Goal: Task Accomplishment & Management: Complete application form

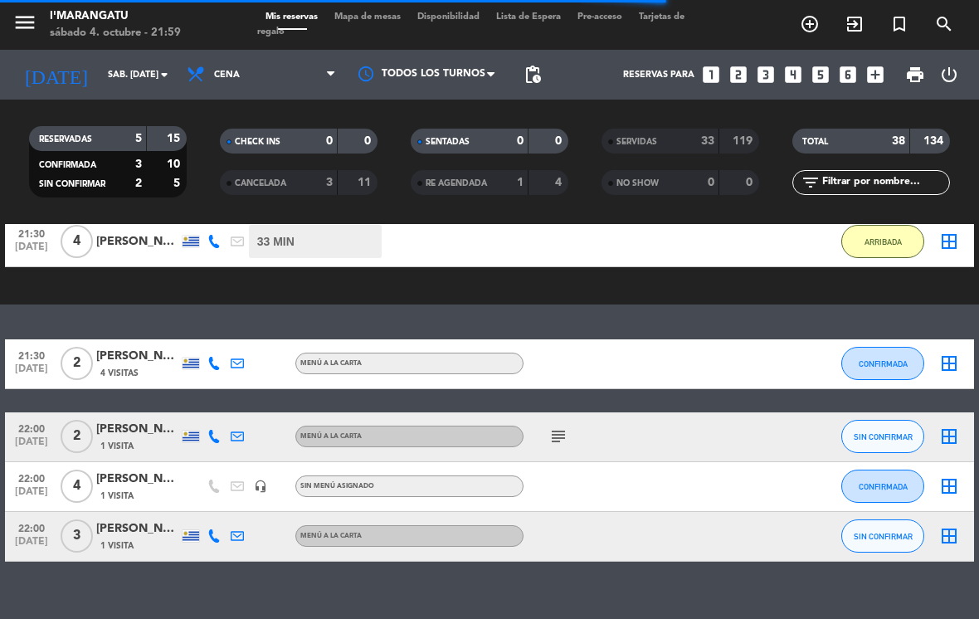
scroll to position [159, 0]
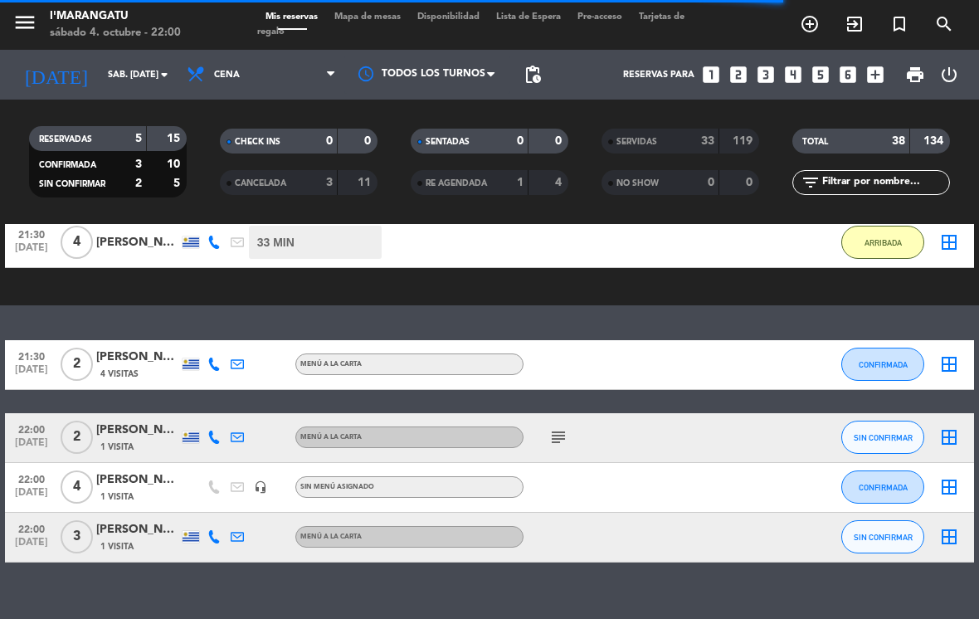
click at [887, 440] on span "SIN CONFIRMAR" at bounding box center [882, 437] width 59 height 9
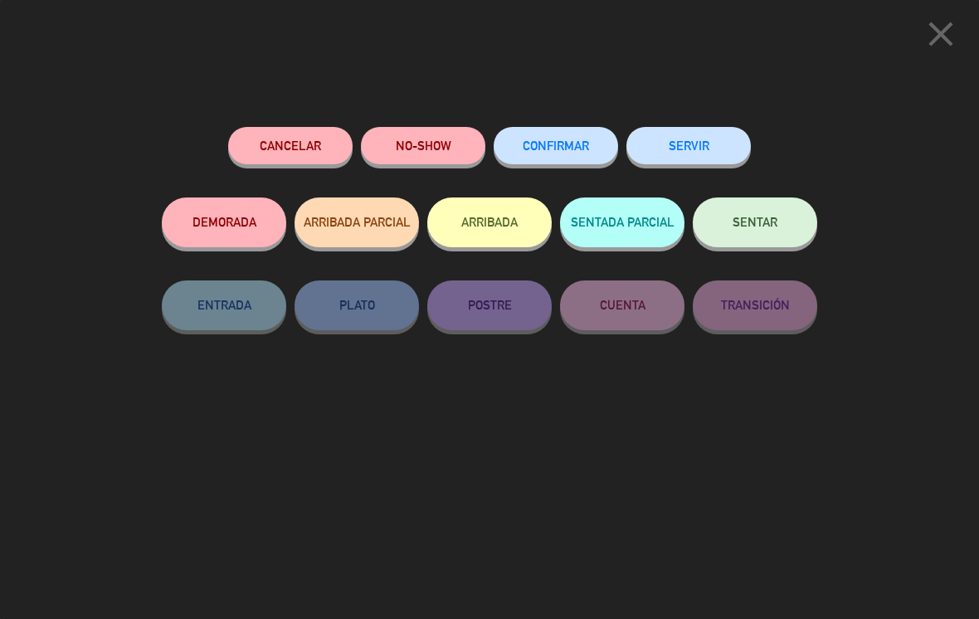
click at [566, 154] on button "CONFIRMAR" at bounding box center [555, 145] width 124 height 37
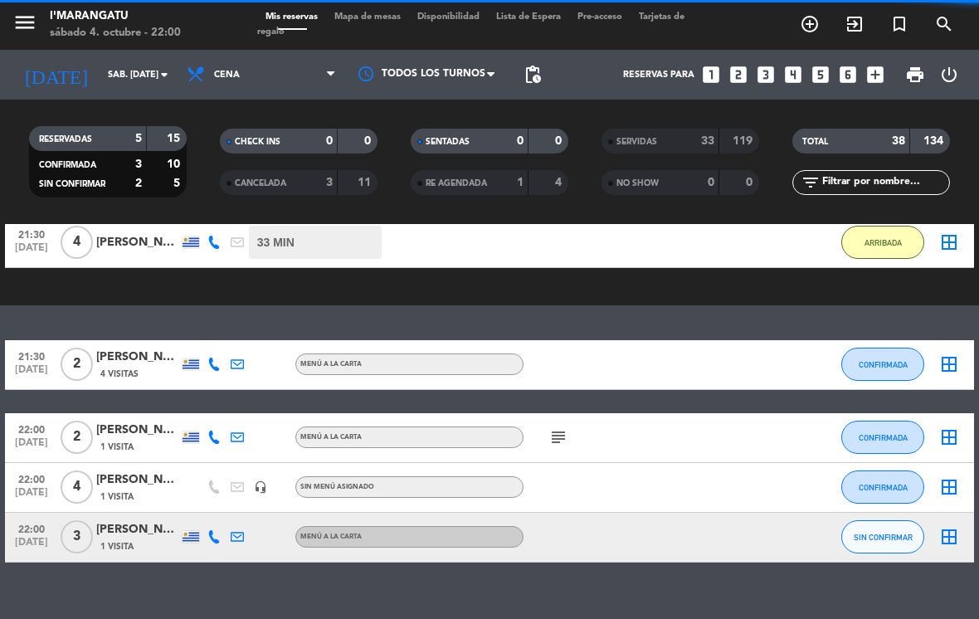
click at [901, 440] on span "CONFIRMADA" at bounding box center [882, 437] width 49 height 9
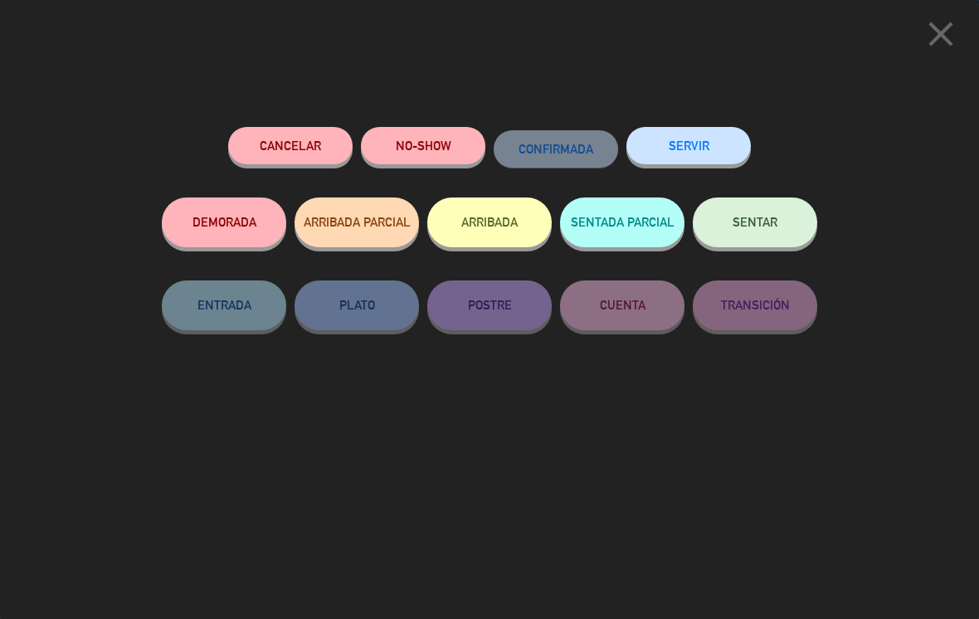
click at [693, 137] on button "SERVIR" at bounding box center [688, 145] width 124 height 37
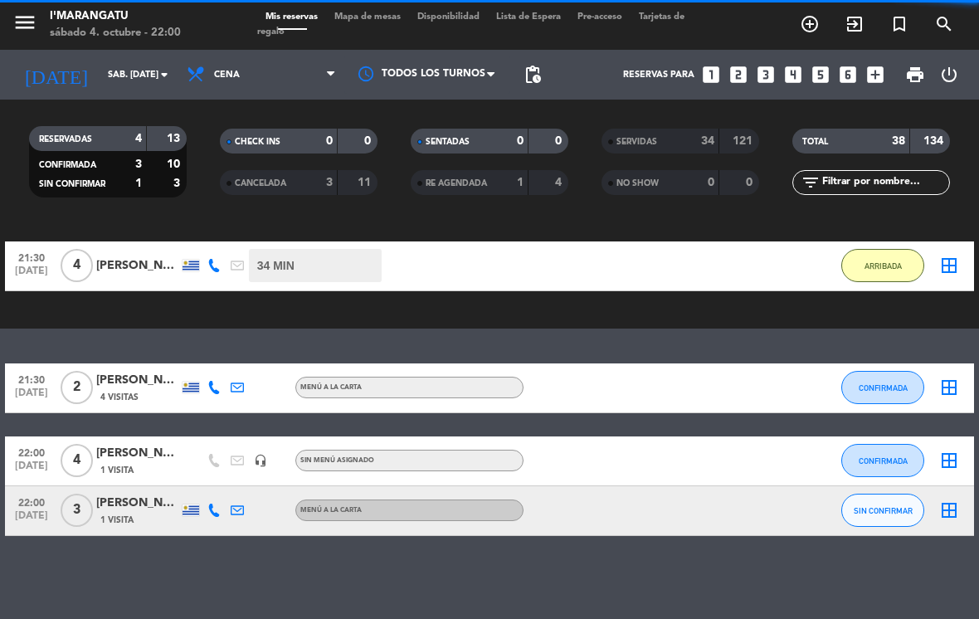
scroll to position [109, 0]
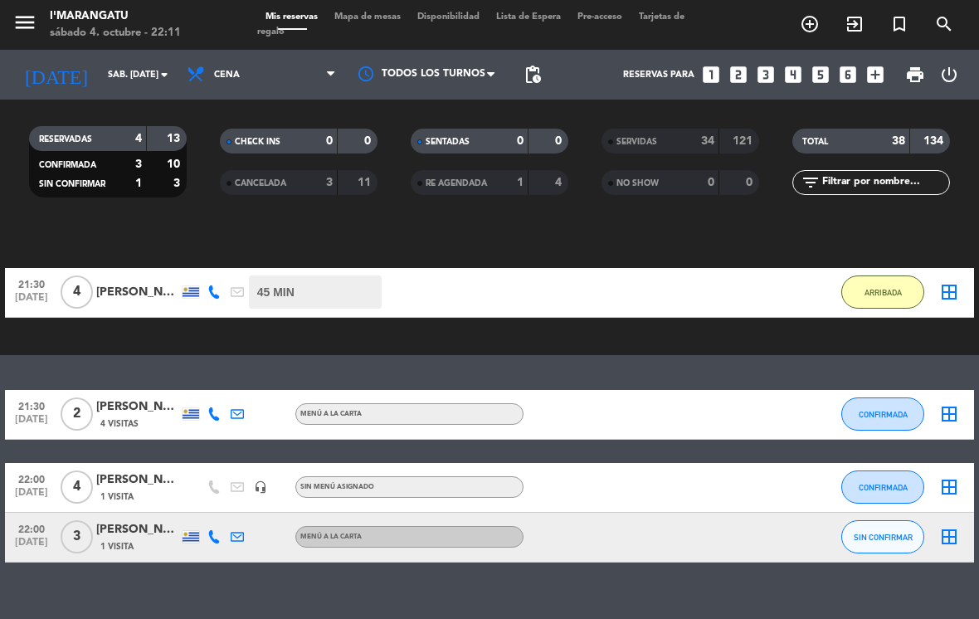
click at [741, 70] on icon "looks_two" at bounding box center [738, 75] width 22 height 22
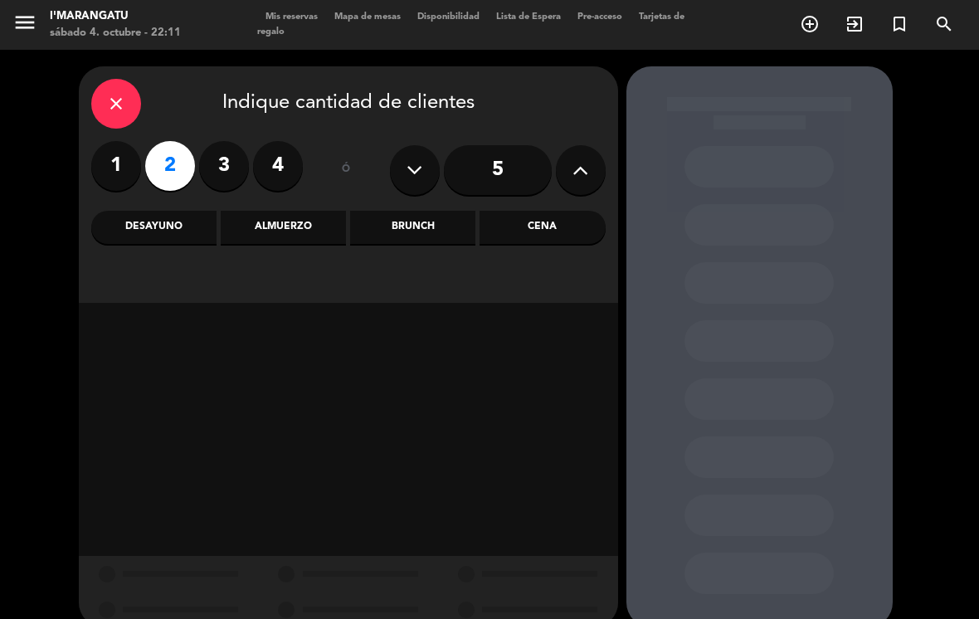
click at [285, 207] on div "close Indique cantidad de clientes 1 2 3 4 ó 5 Desayuno Almuerzo Brunch Cena" at bounding box center [348, 184] width 539 height 236
click at [303, 226] on div "Almuerzo" at bounding box center [283, 227] width 125 height 33
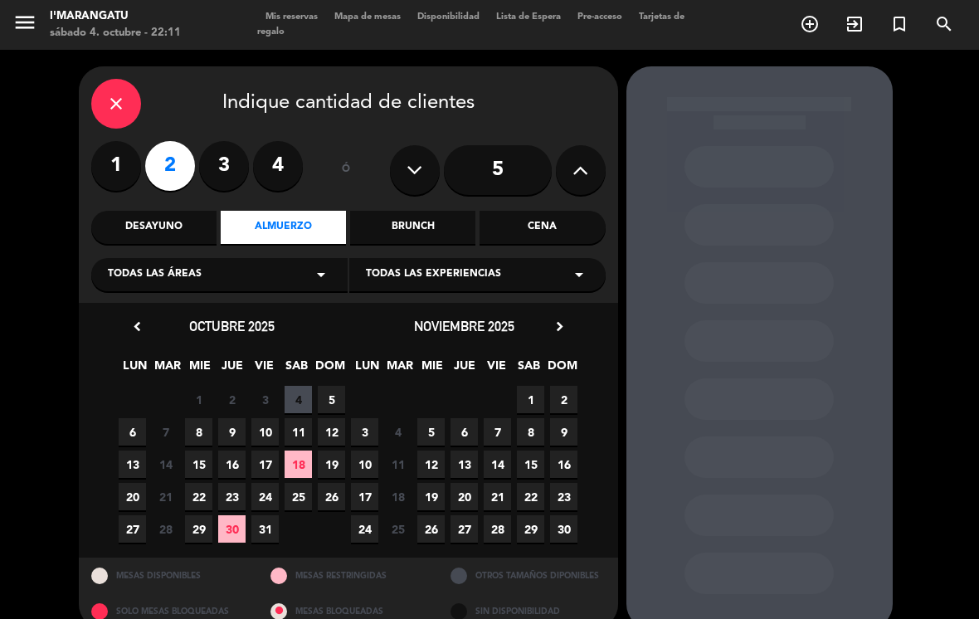
click at [329, 394] on span "5" at bounding box center [331, 399] width 27 height 27
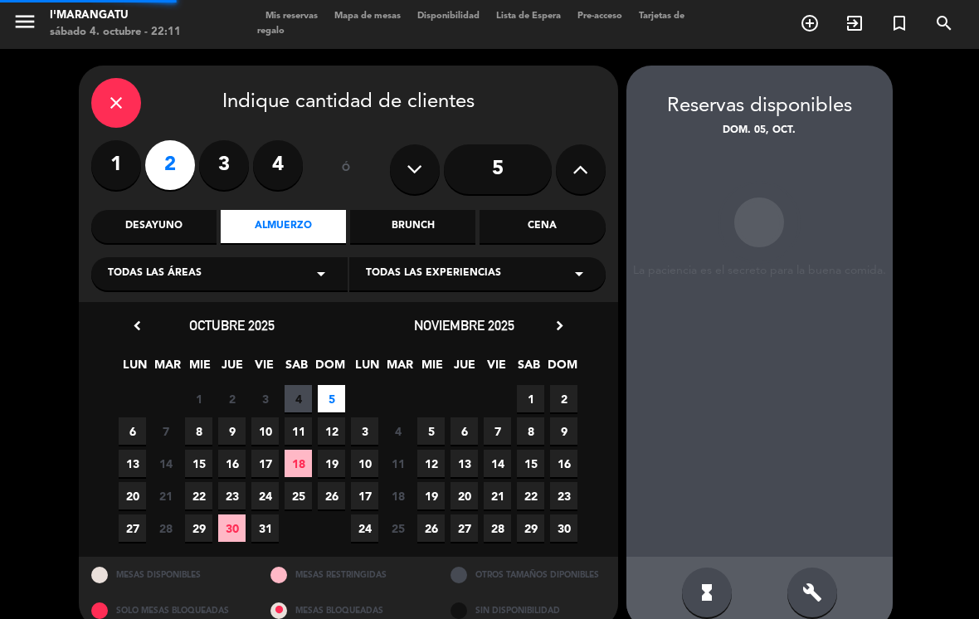
scroll to position [26, 0]
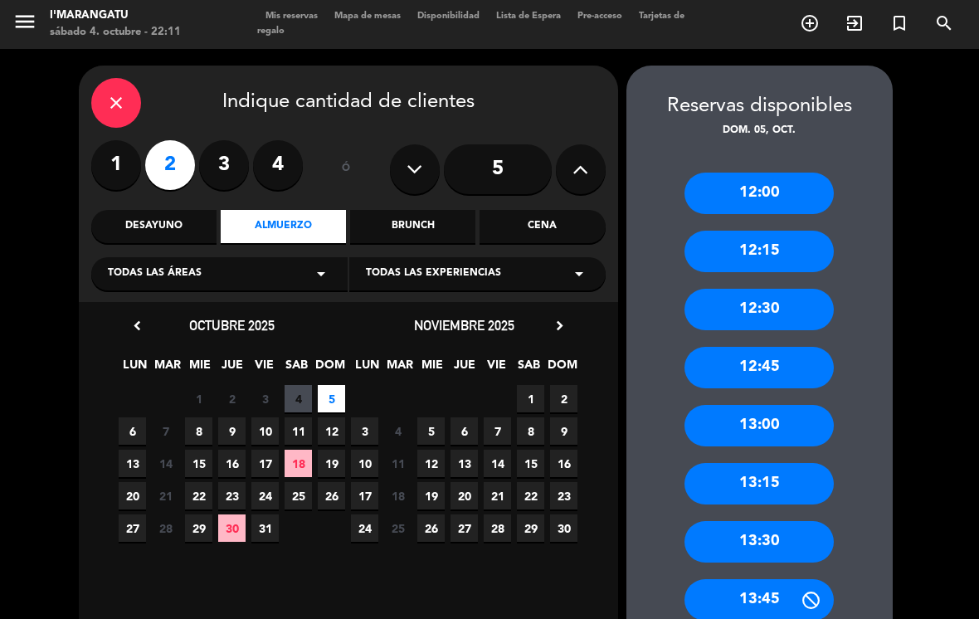
click at [783, 405] on div "13:00" at bounding box center [758, 425] width 149 height 41
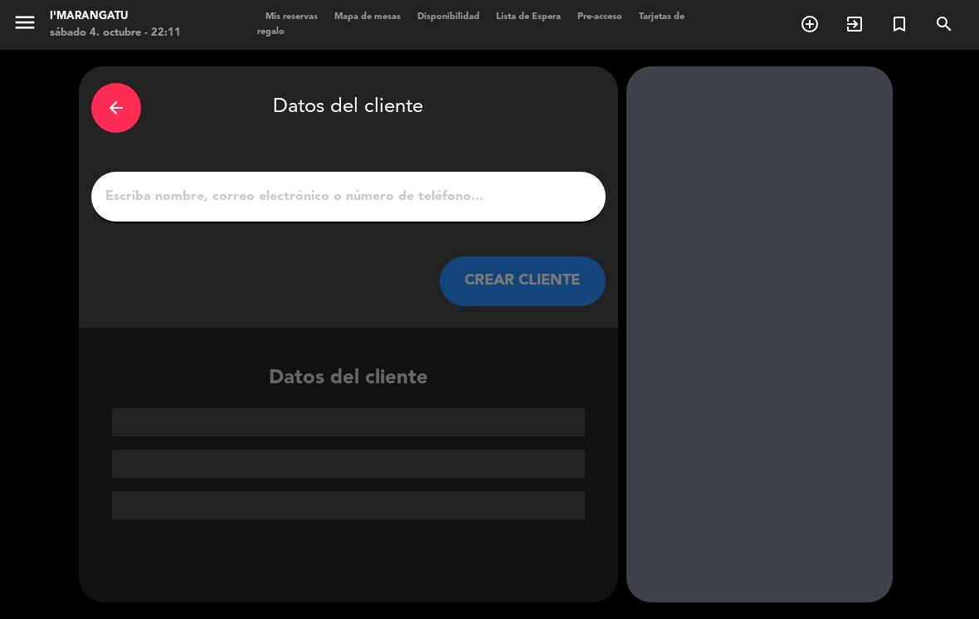
scroll to position [0, 0]
click at [372, 185] on input "1" at bounding box center [348, 196] width 489 height 23
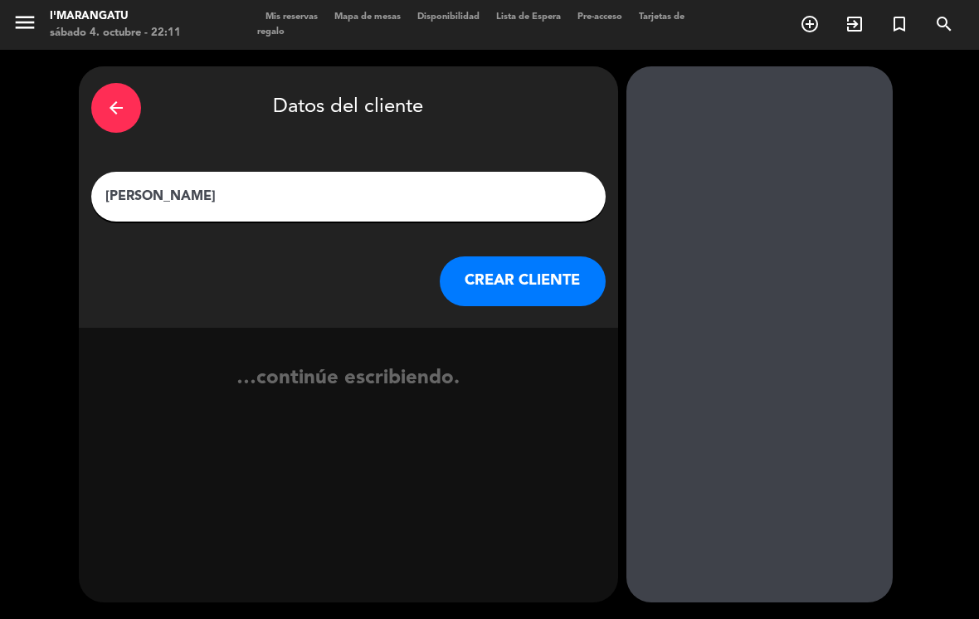
type input "[PERSON_NAME]"
click at [525, 256] on button "CREAR CLIENTE" at bounding box center [523, 281] width 166 height 50
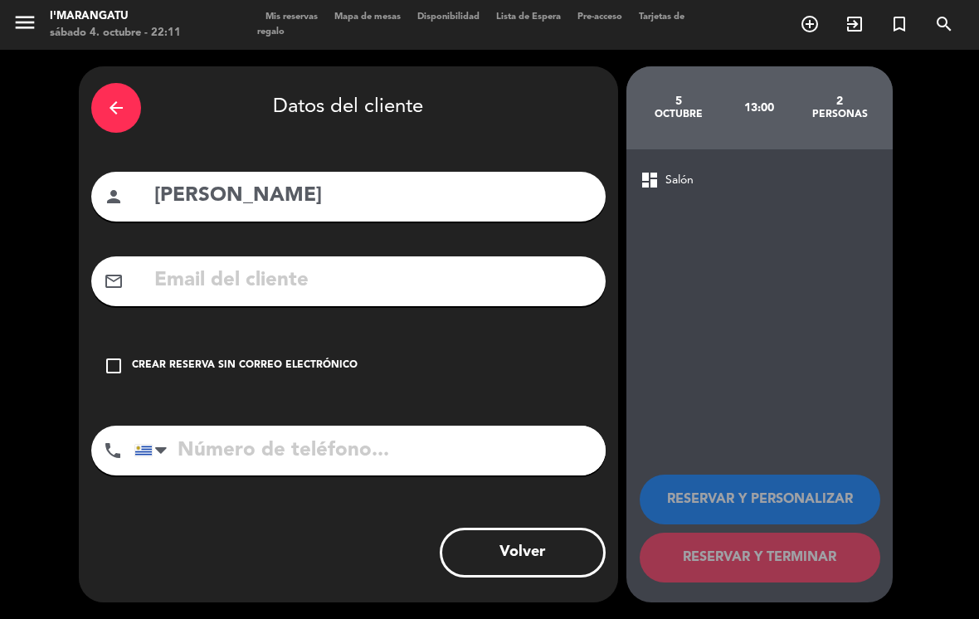
click at [113, 341] on div "check_box_outline_blank Crear reserva sin correo electrónico" at bounding box center [348, 366] width 514 height 50
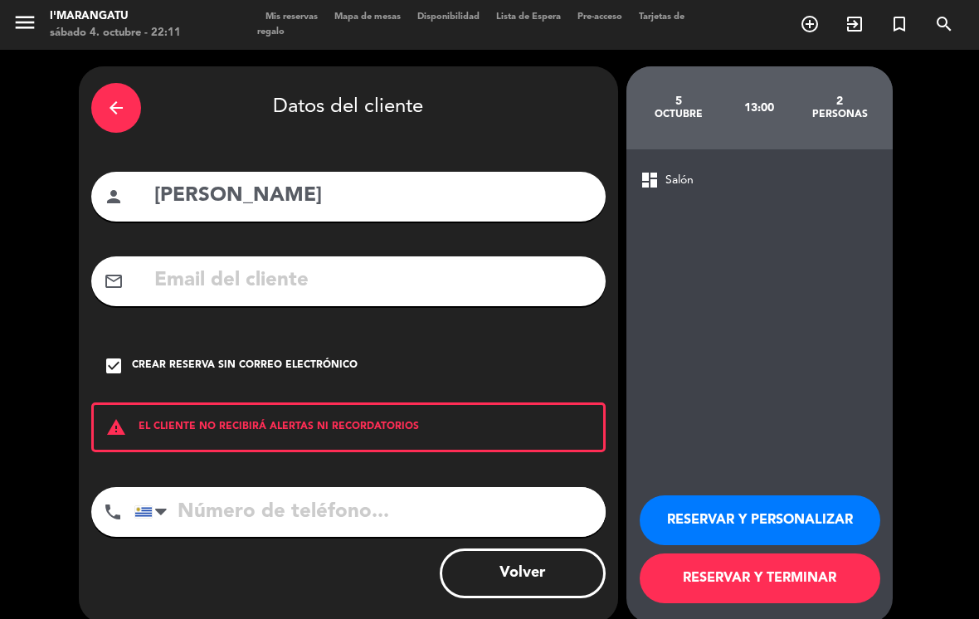
click at [305, 487] on input "tel" at bounding box center [369, 512] width 471 height 50
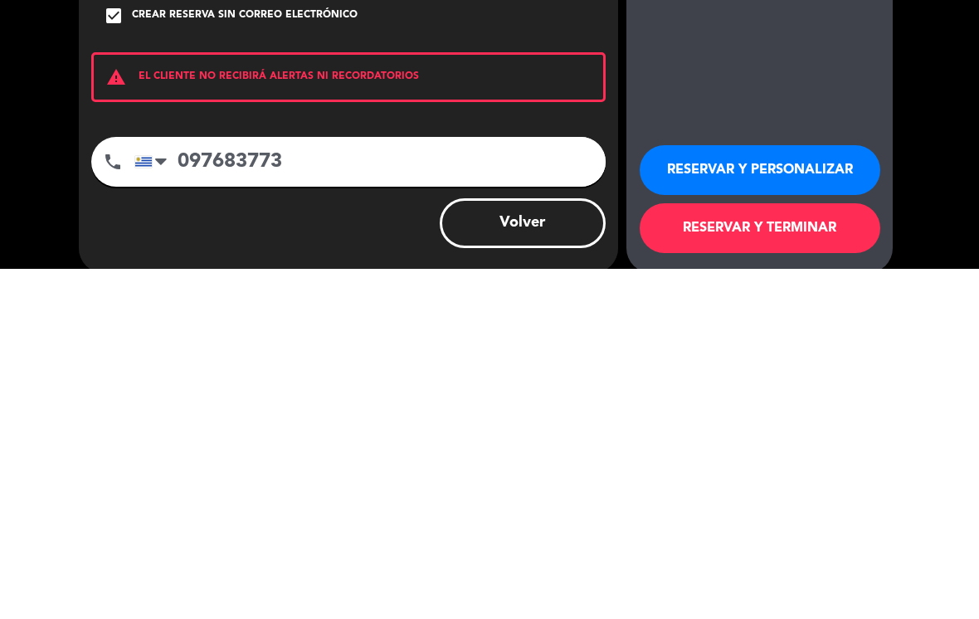
type input "097683773"
click at [738, 553] on button "RESERVAR Y TERMINAR" at bounding box center [759, 578] width 240 height 50
